Goal: Use online tool/utility: Utilize a website feature to perform a specific function

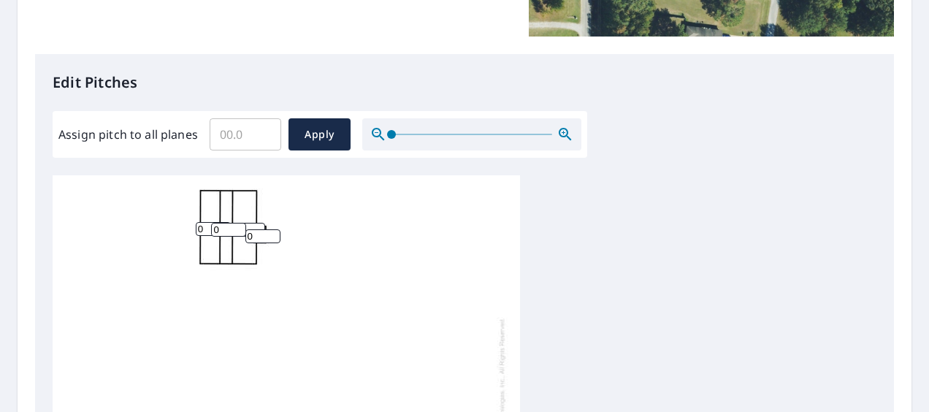
scroll to position [465, 0]
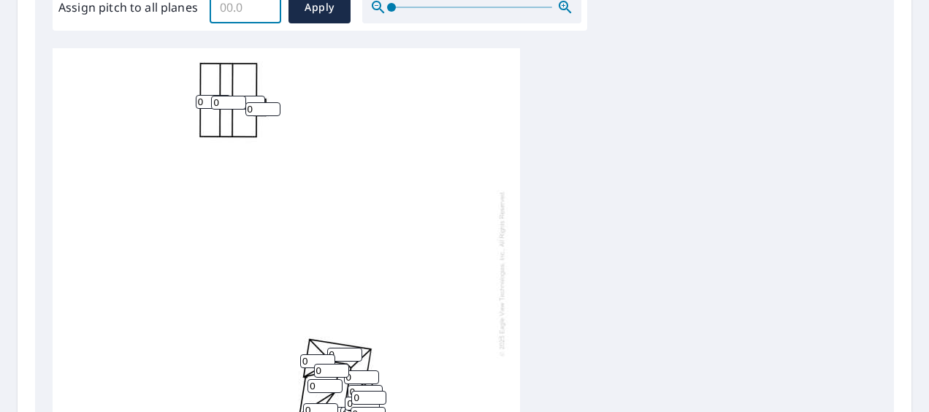
click at [245, 12] on input "Assign pitch to all planes" at bounding box center [246, 7] width 72 height 41
type input "8"
drag, startPoint x: 322, startPoint y: 16, endPoint x: 311, endPoint y: 81, distance: 65.9
click at [321, 16] on button "Apply" at bounding box center [319, 8] width 62 height 32
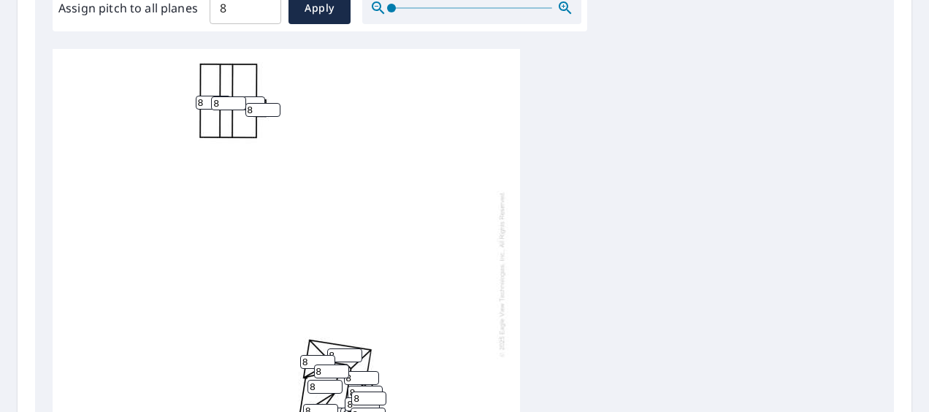
type input "8"
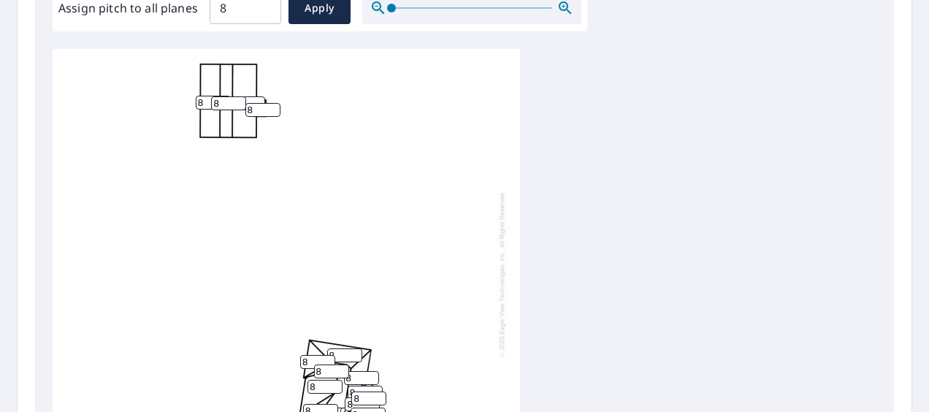
type input "8"
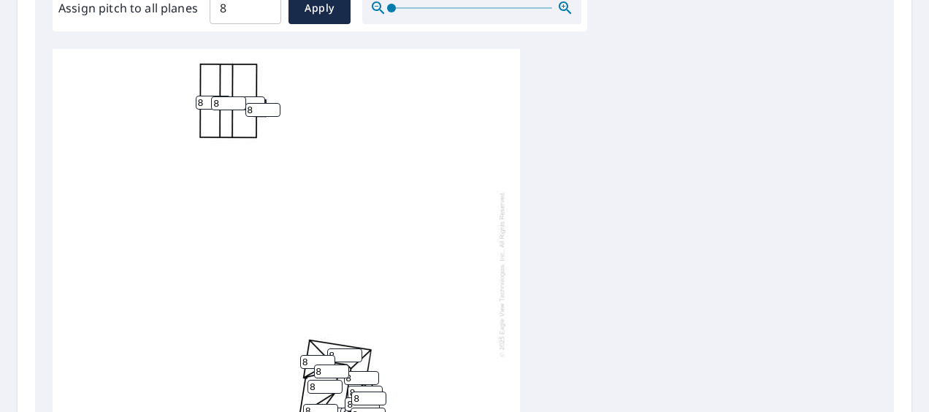
type input "8"
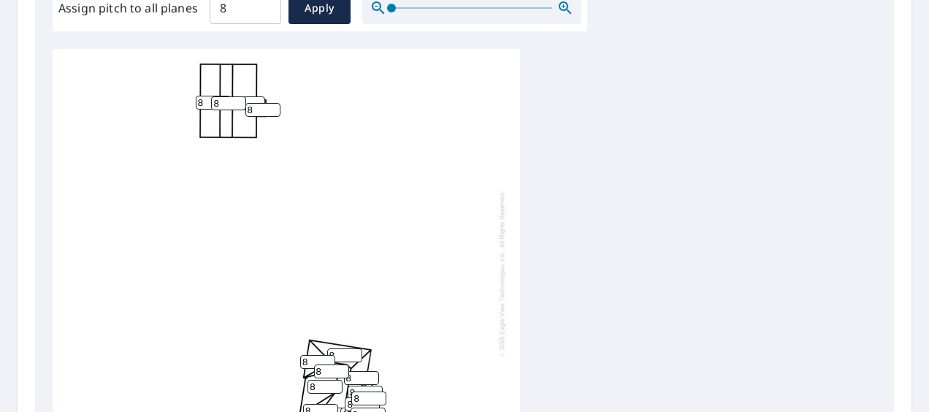
type input "8"
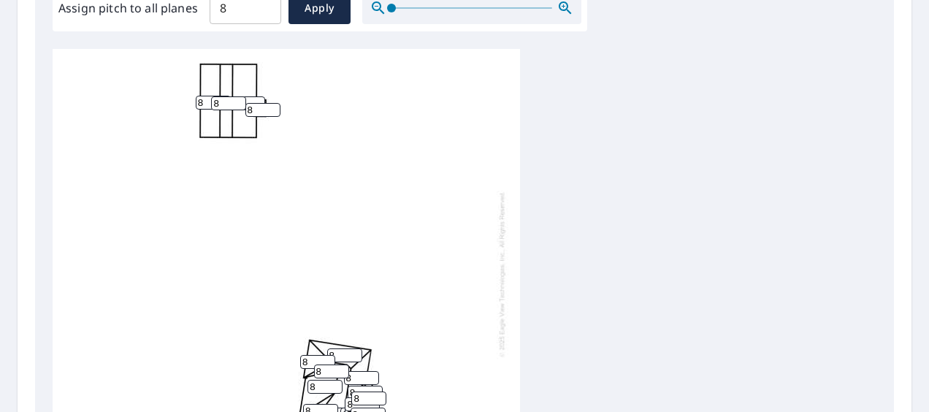
type input "8"
click at [226, 101] on div "8 8 8 8 8 8 8 8 8 8 8 8 8 8 8 8 8 8 8 8 8" at bounding box center [286, 274] width 467 height 458
type input "0"
drag, startPoint x: 200, startPoint y: 92, endPoint x: 183, endPoint y: 92, distance: 16.8
click at [183, 92] on div "8 8 8 8 8 8 8 8 8 8 8 8 0 8 8 8 8 8 8 8 8" at bounding box center [286, 274] width 467 height 458
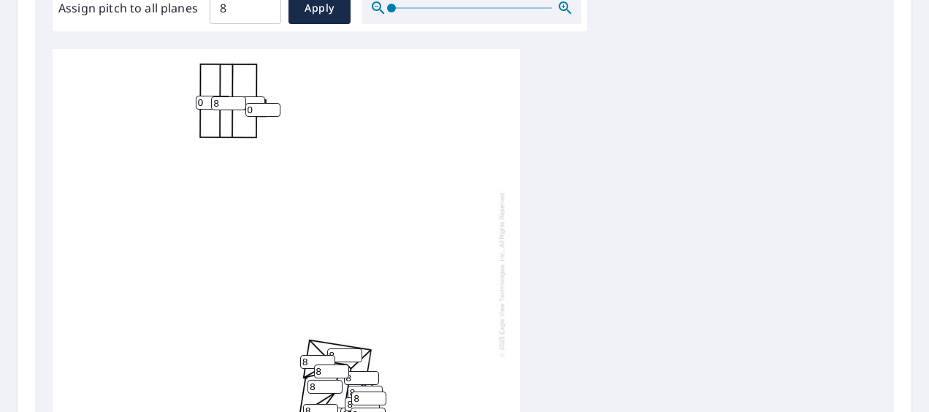
type input "0"
drag, startPoint x: 226, startPoint y: 90, endPoint x: 199, endPoint y: 92, distance: 27.8
click at [199, 92] on div "8 0 8 8 8 8 8 8 8 8 8 8 0 8 8 8 8 8 8 8 8" at bounding box center [286, 274] width 467 height 458
type input "0"
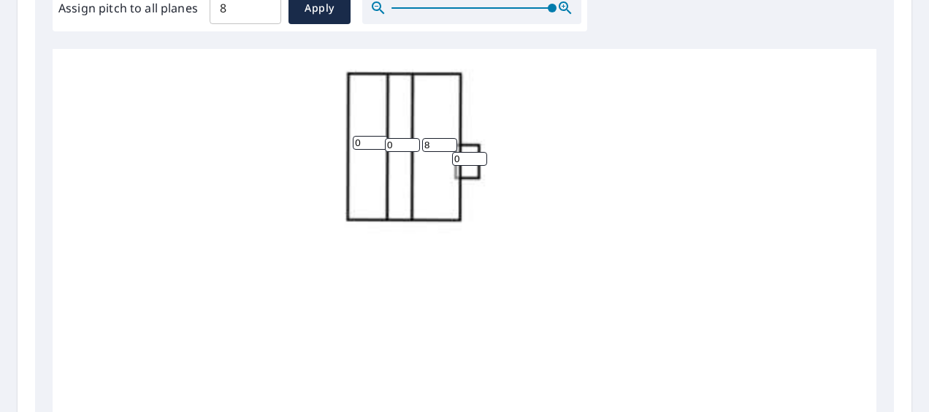
drag, startPoint x: 454, startPoint y: 1, endPoint x: 574, endPoint y: 28, distance: 122.6
click at [580, 16] on div at bounding box center [471, 8] width 219 height 32
drag, startPoint x: 431, startPoint y: 147, endPoint x: 416, endPoint y: 150, distance: 14.8
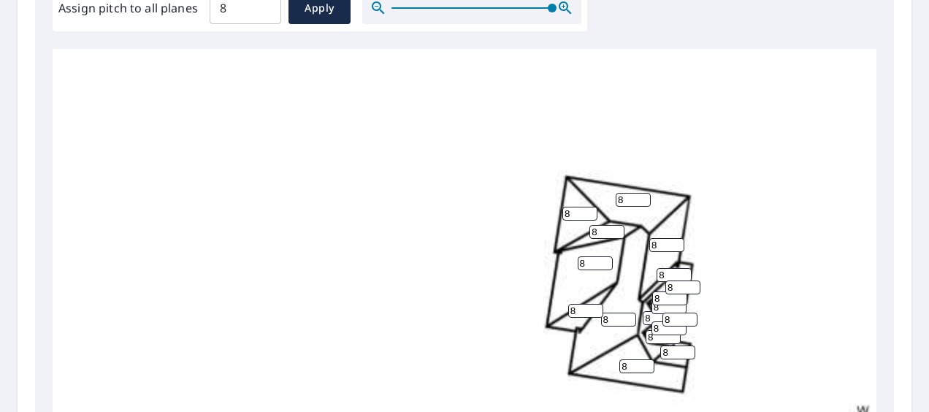
scroll to position [473, 0]
type input "0"
drag, startPoint x: 598, startPoint y: 253, endPoint x: 575, endPoint y: 254, distance: 22.7
click at [575, 254] on div "0 0 8 8 0 8 8 8 8 8 8 8 0 8 8 8 8 8 8 8 8" at bounding box center [520, 44] width 934 height 917
type input "3"
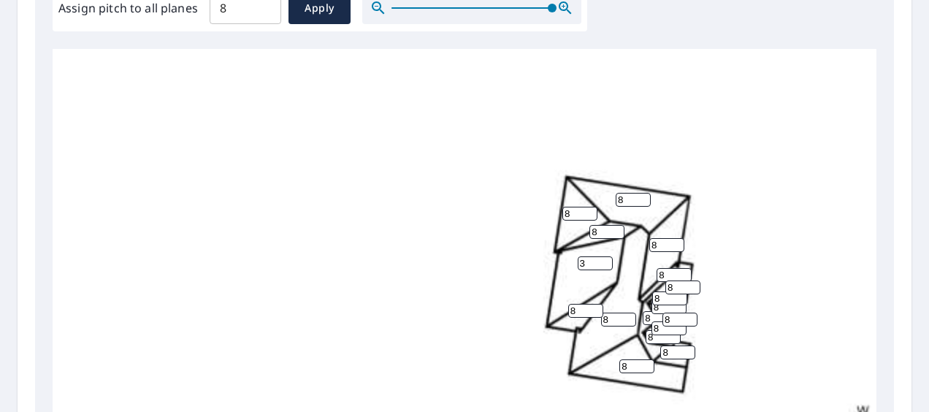
drag, startPoint x: 621, startPoint y: 354, endPoint x: 613, endPoint y: 355, distance: 8.1
click at [613, 355] on div "0 0 8 3 0 8 8 8 8 8 8 8 0 8 8 8 8 8 8 8 8" at bounding box center [520, 44] width 934 height 917
click at [733, 299] on div "0 0 8 3 0 8 8 8 8 8 8 8 0 8 8 8 8 8 8 8 8" at bounding box center [520, 44] width 934 height 917
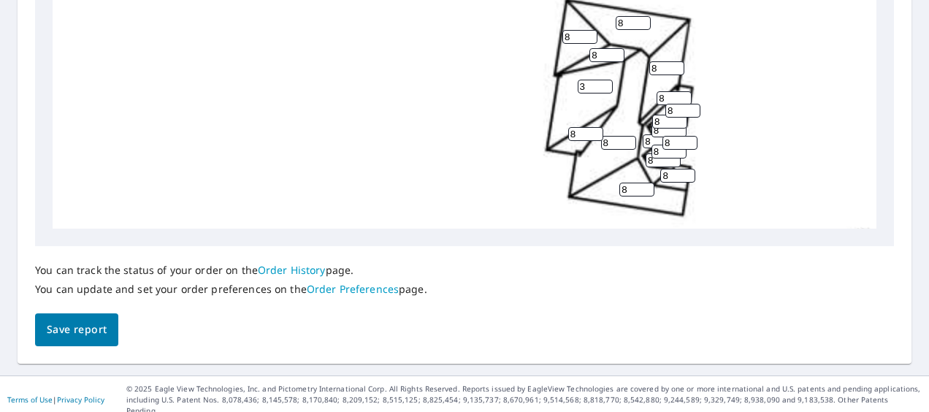
scroll to position [362, 0]
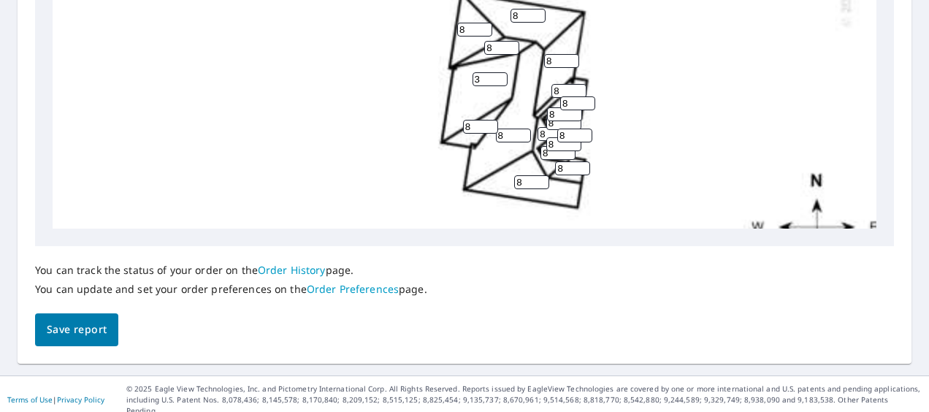
scroll to position [361, 105]
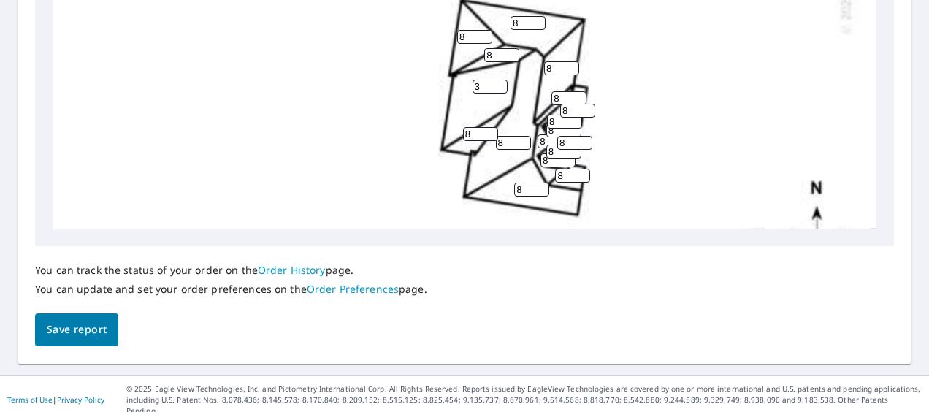
click at [81, 328] on span "Save report" at bounding box center [77, 329] width 60 height 18
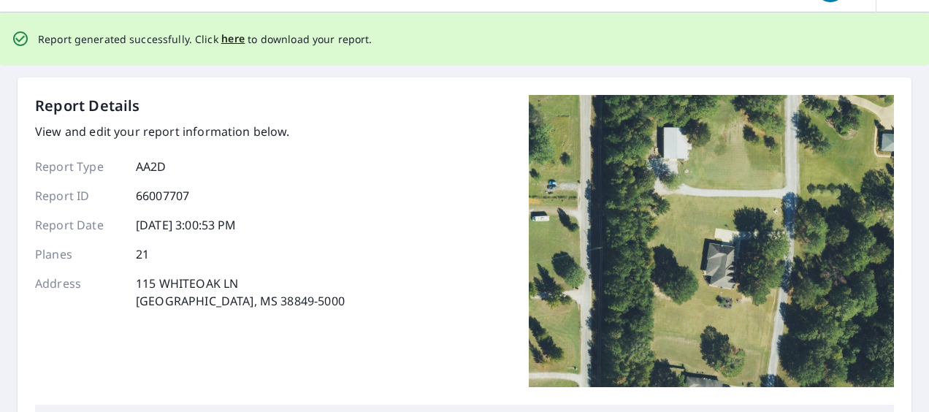
scroll to position [0, 0]
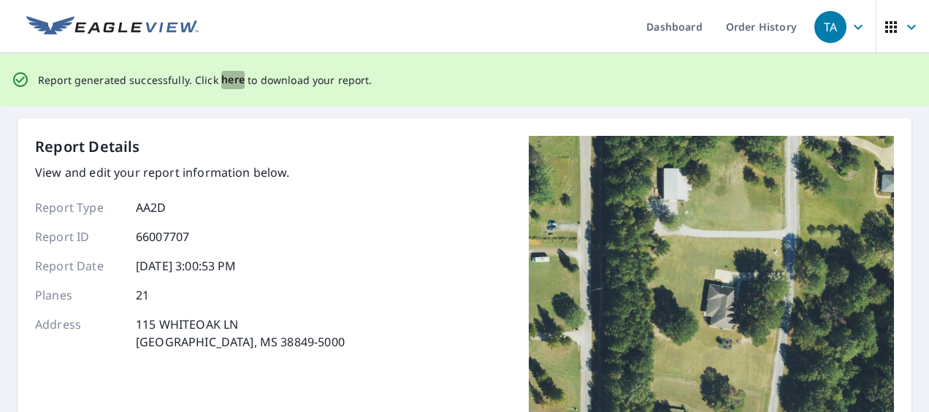
click at [227, 82] on span "here" at bounding box center [233, 80] width 24 height 18
